Goal: Information Seeking & Learning: Learn about a topic

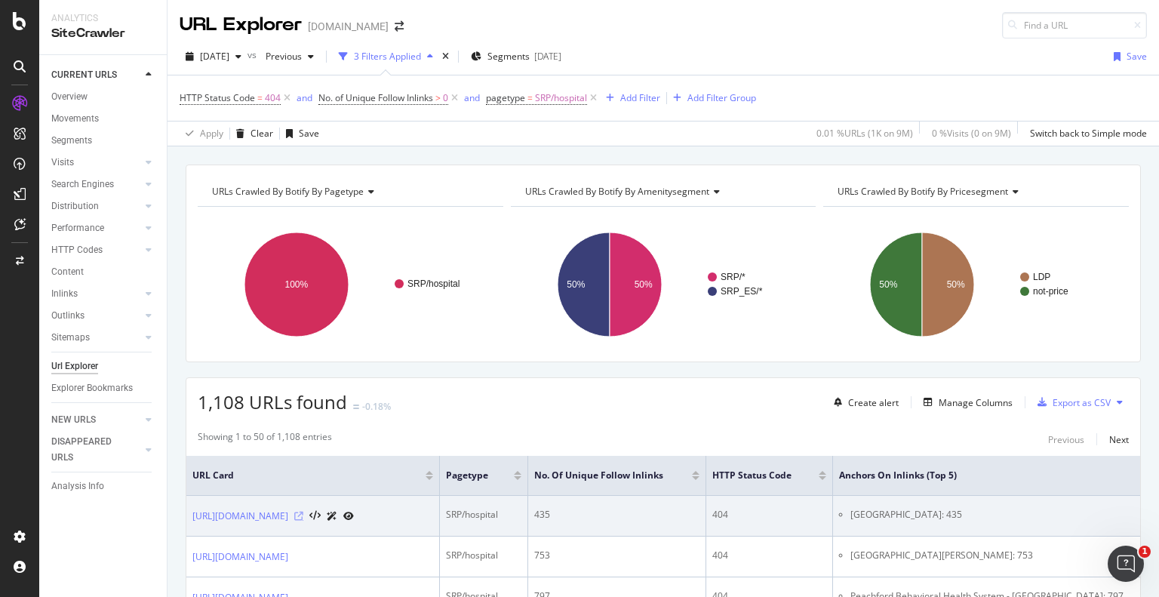
click at [303, 518] on icon at bounding box center [298, 516] width 9 height 9
click at [833, 532] on td "404" at bounding box center [769, 516] width 127 height 41
click at [288, 509] on link "[URL][DOMAIN_NAME]" at bounding box center [240, 516] width 96 height 15
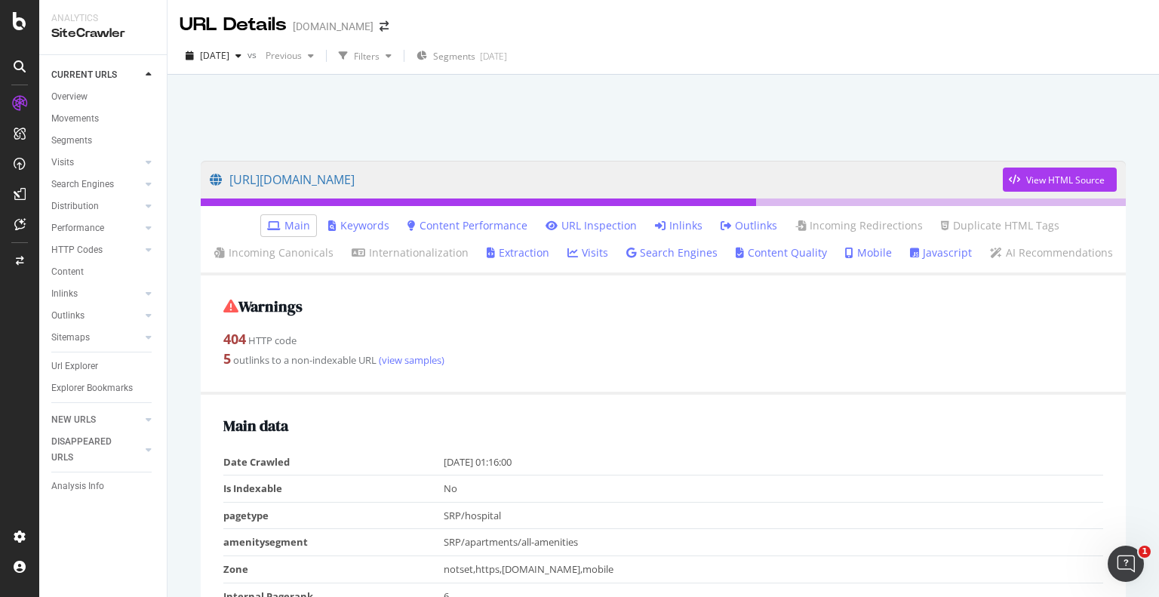
click at [687, 226] on link "Inlinks" at bounding box center [679, 225] width 48 height 15
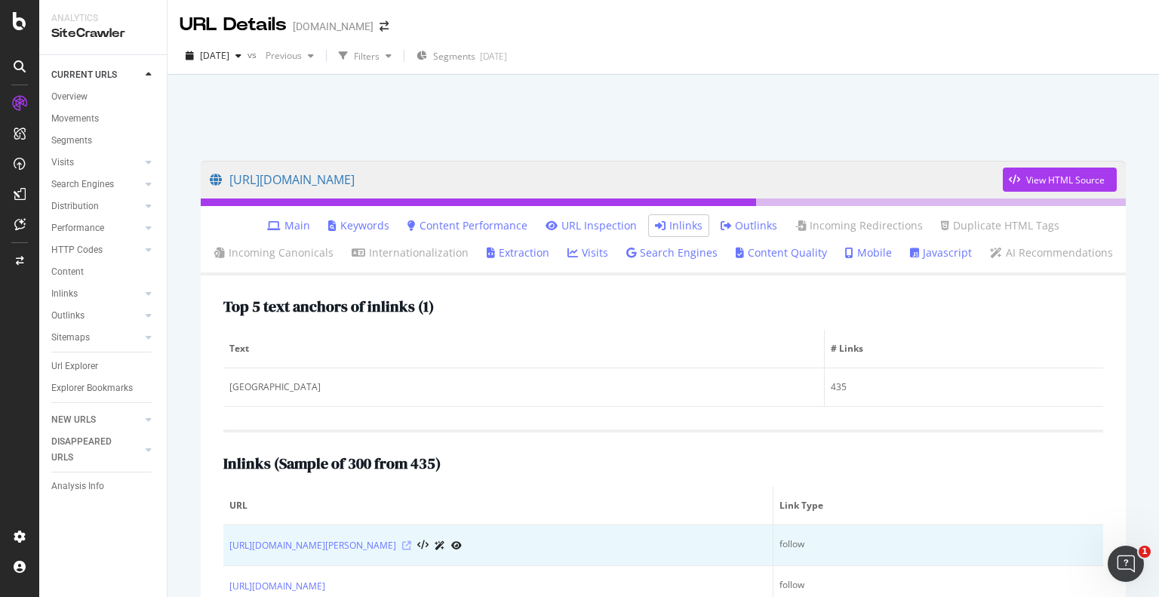
click at [411, 543] on icon at bounding box center [406, 545] width 9 height 9
